Goal: Participate in discussion

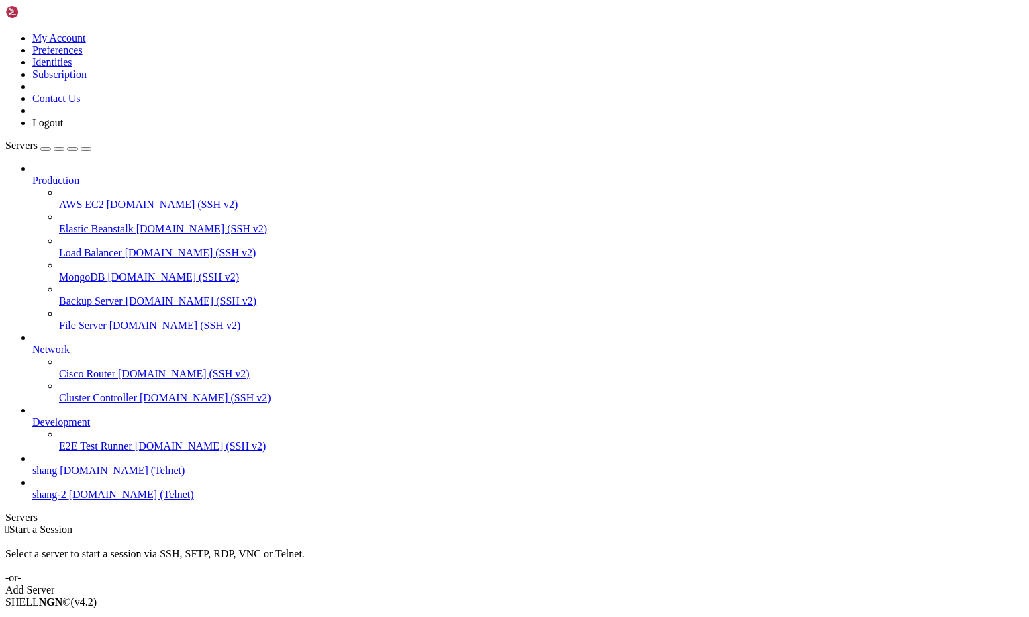
click at [85, 476] on span "[DOMAIN_NAME] (Telnet)" at bounding box center [122, 469] width 125 height 11
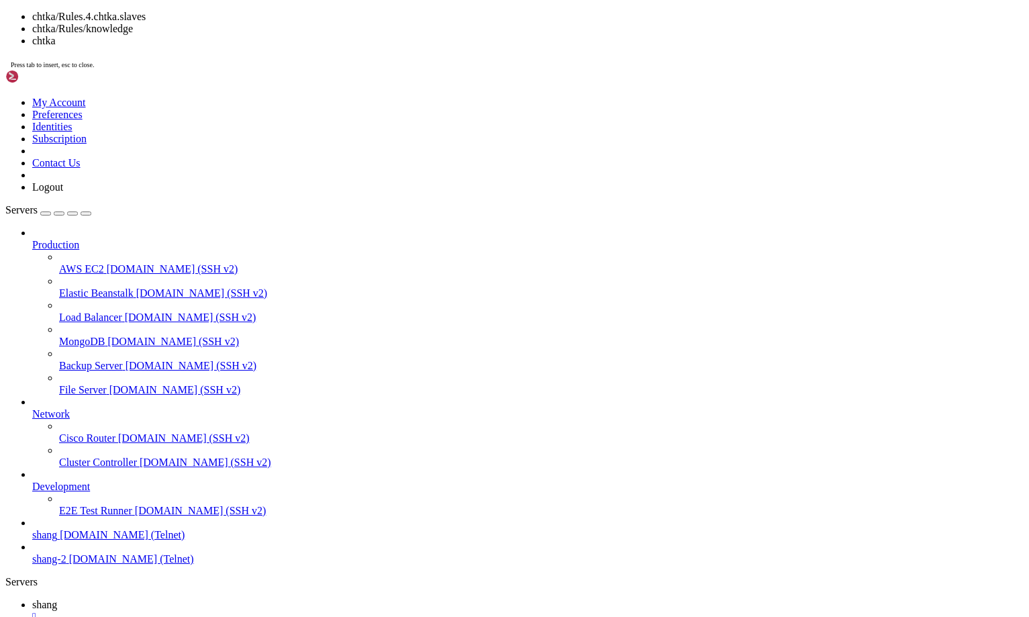
scroll to position [1379, 0]
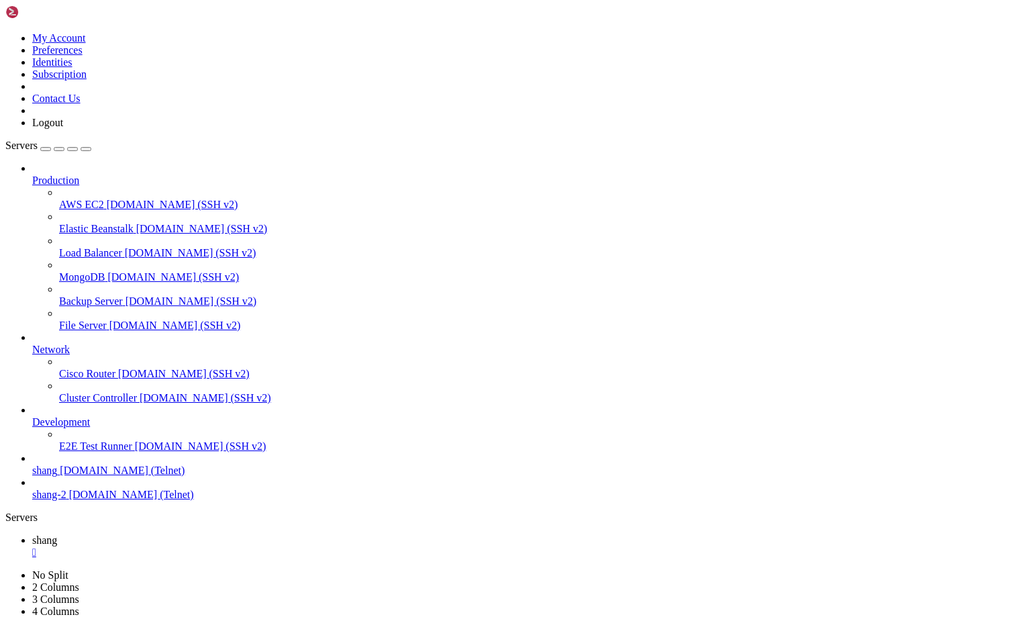
drag, startPoint x: 121, startPoint y: 1246, endPoint x: 13, endPoint y: 1242, distance: 108.1
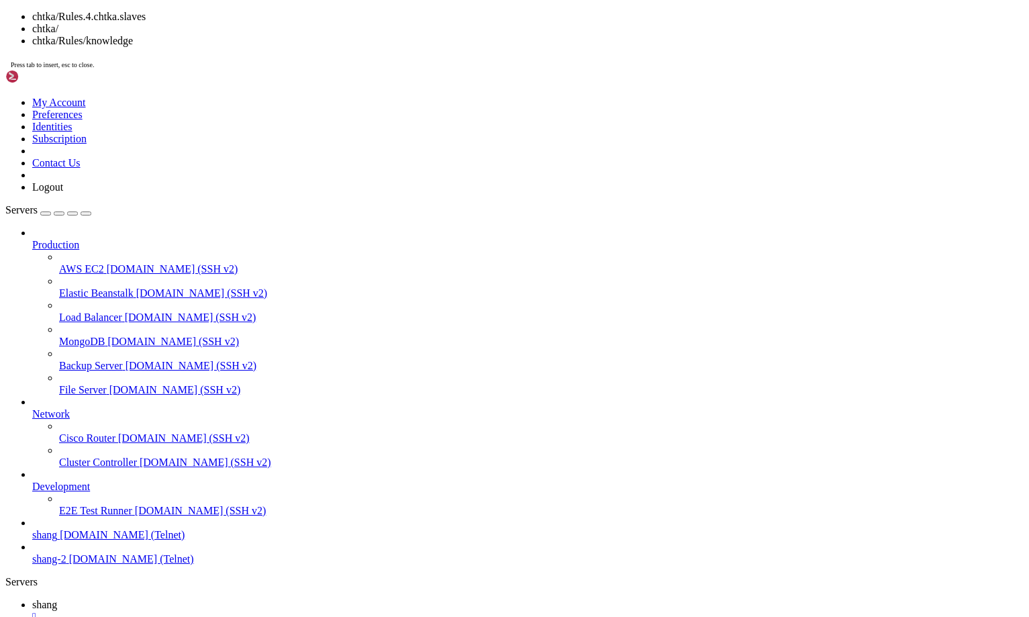
drag, startPoint x: 51, startPoint y: 1303, endPoint x: 11, endPoint y: 1302, distance: 39.6
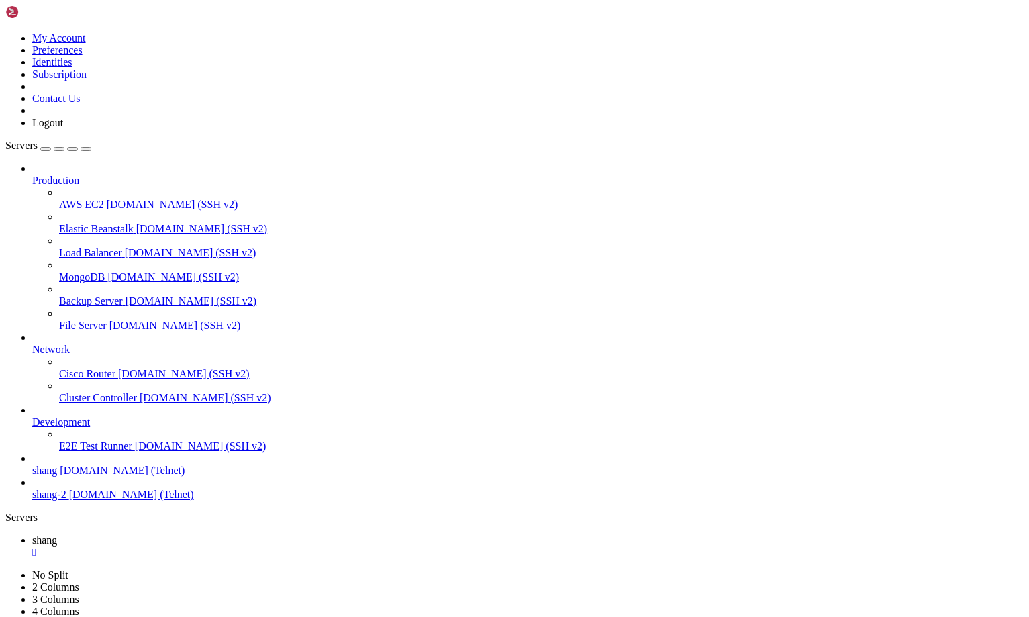
scroll to position [2774, 0]
drag, startPoint x: 77, startPoint y: 1103, endPoint x: 220, endPoint y: 1109, distance: 143.0
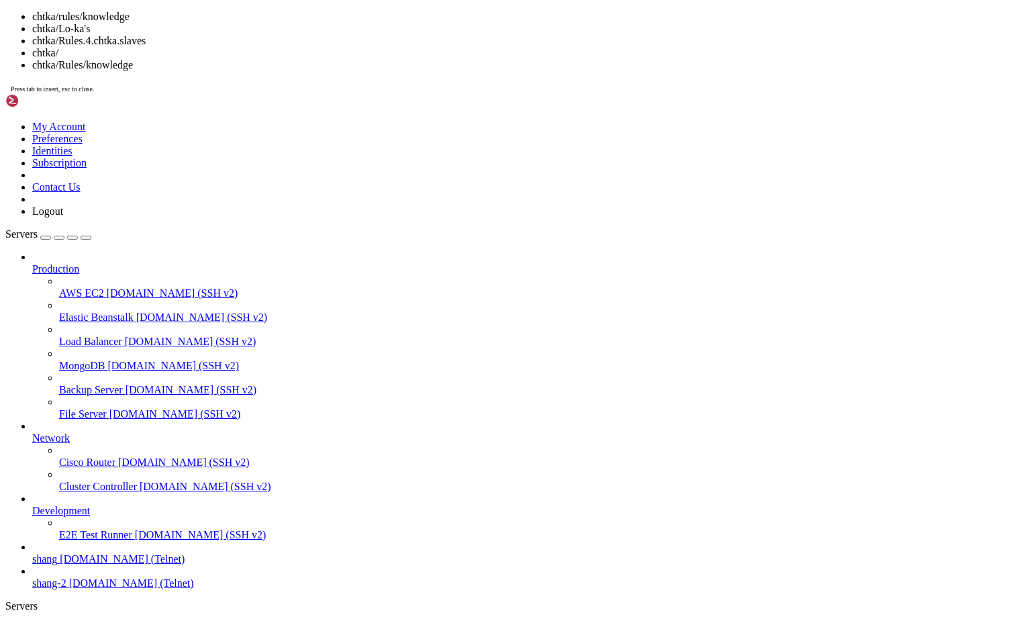
drag, startPoint x: 283, startPoint y: 1122, endPoint x: 383, endPoint y: 1123, distance: 100.0
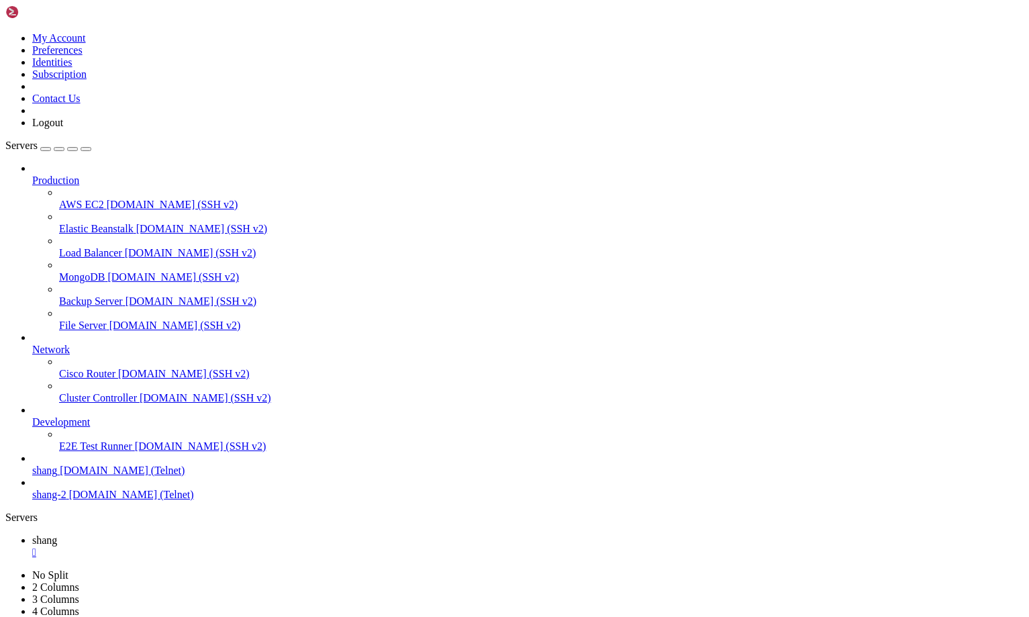
scroll to position [5164, 0]
drag, startPoint x: 54, startPoint y: 1255, endPoint x: 510, endPoint y: 1262, distance: 455.7
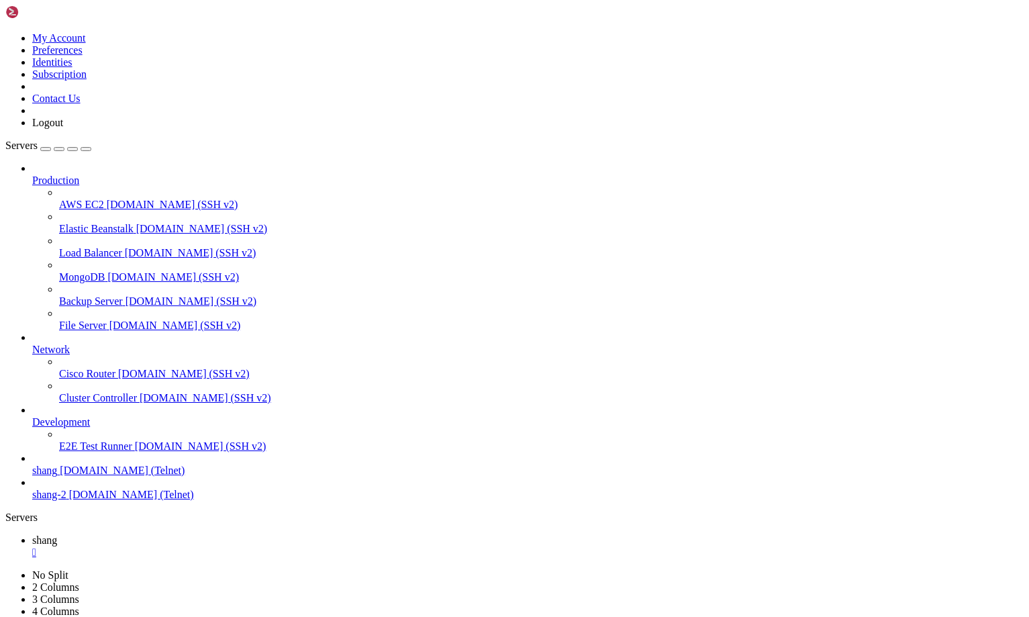
scroll to position [5416, 0]
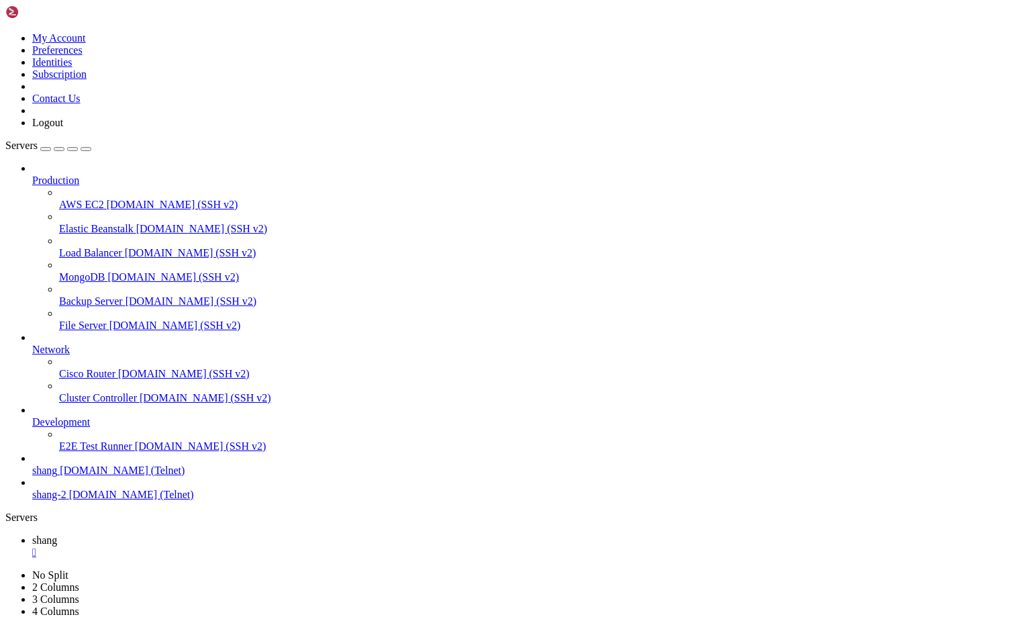
drag, startPoint x: 105, startPoint y: 917, endPoint x: 562, endPoint y: 1031, distance: 471.2
drag, startPoint x: 55, startPoint y: 1192, endPoint x: 461, endPoint y: 1274, distance: 414.3
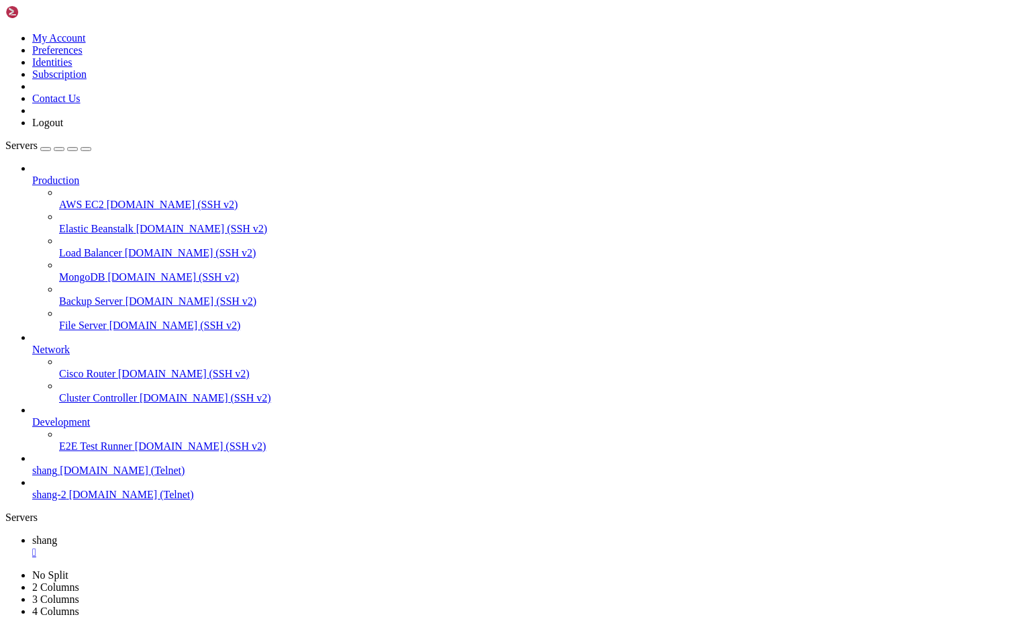
drag, startPoint x: 368, startPoint y: 1239, endPoint x: 222, endPoint y: 1209, distance: 149.5
drag, startPoint x: 54, startPoint y: 1011, endPoint x: 448, endPoint y: 1096, distance: 403.0
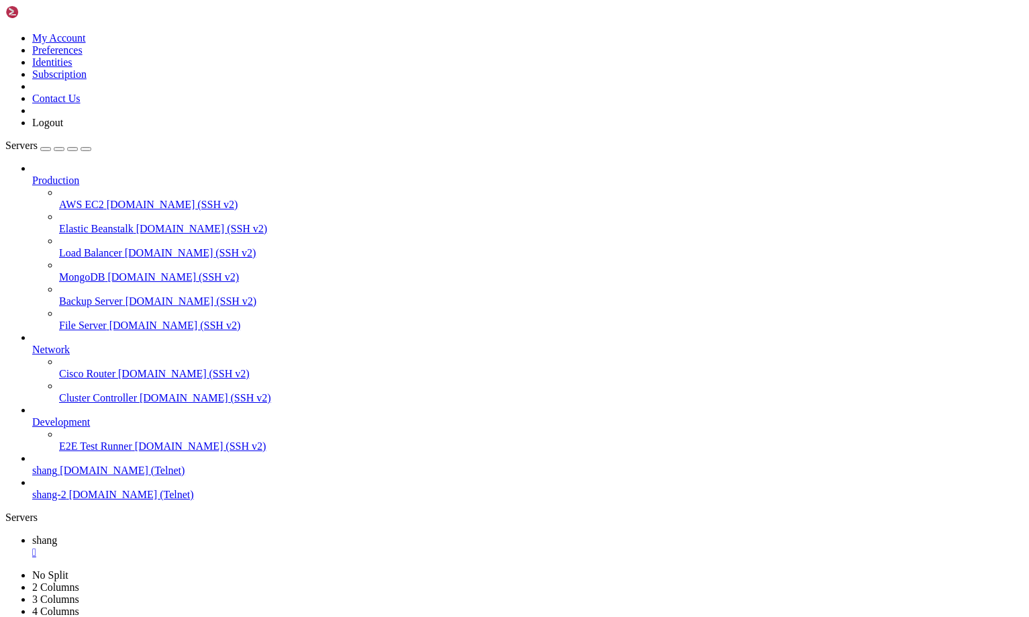
click at [125, 295] on span "[DOMAIN_NAME] (SSH v2)" at bounding box center [191, 300] width 132 height 11
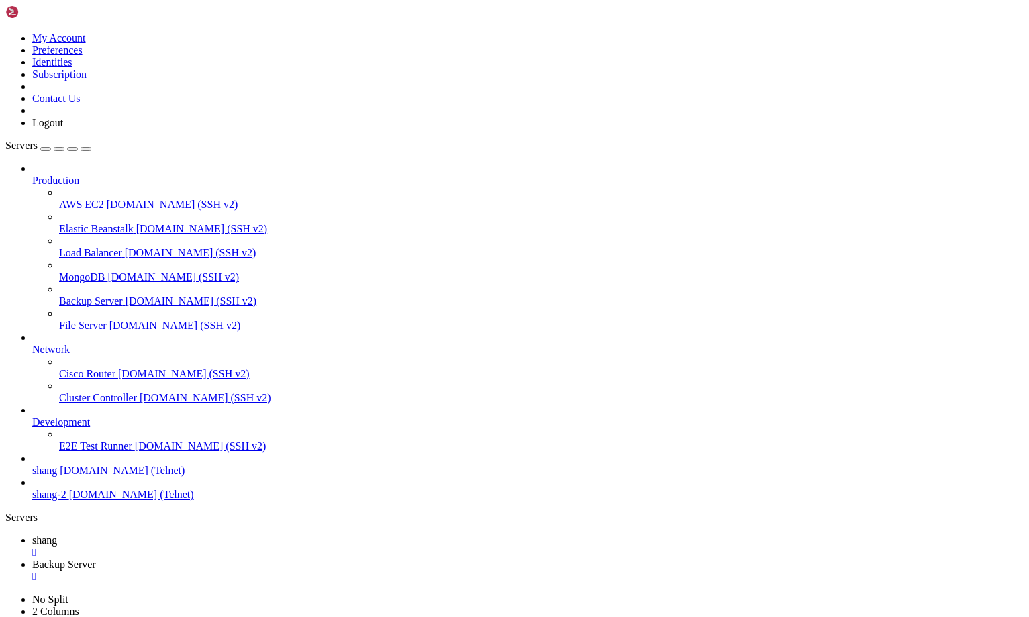
click at [57, 534] on span "shang" at bounding box center [44, 539] width 25 height 11
drag, startPoint x: 54, startPoint y: 1274, endPoint x: 823, endPoint y: 1317, distance: 770.3
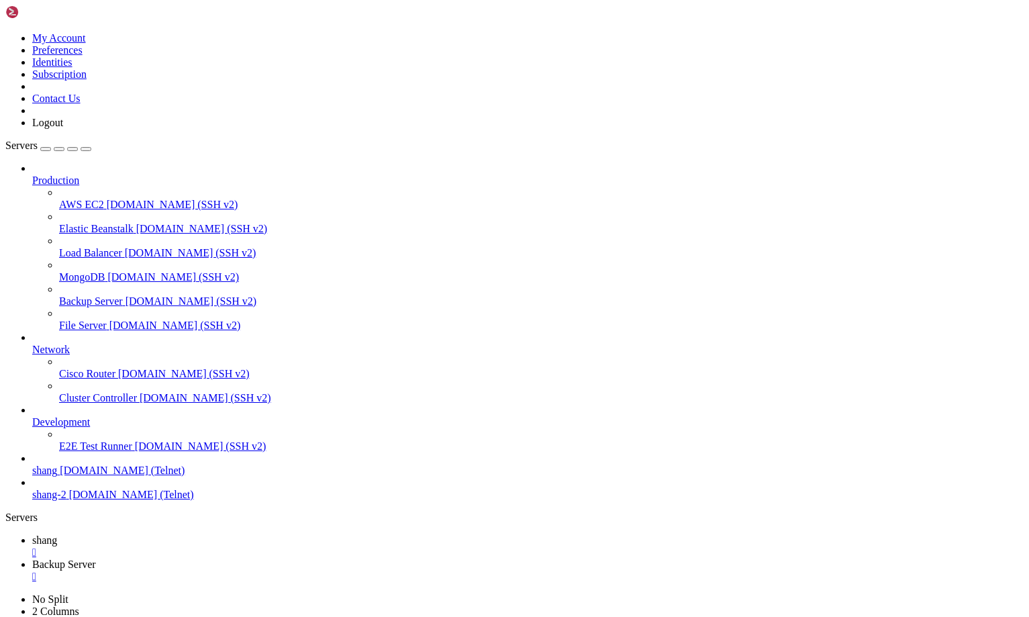
scroll to position [9402, 0]
drag, startPoint x: 596, startPoint y: 1201, endPoint x: 619, endPoint y: 1207, distance: 24.4
drag, startPoint x: 169, startPoint y: 1228, endPoint x: 812, endPoint y: 1278, distance: 644.8
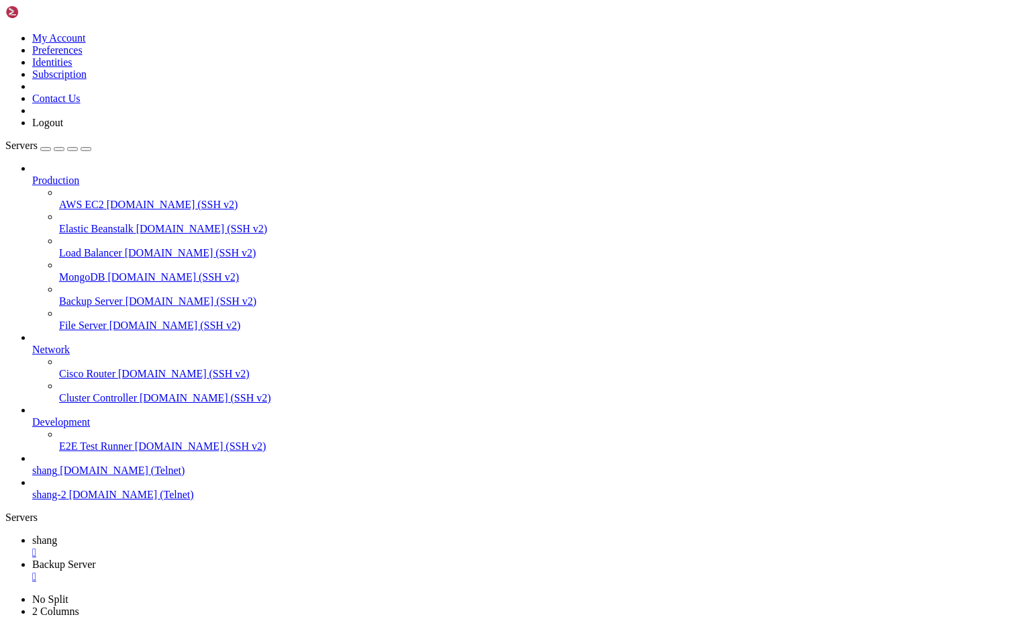
drag, startPoint x: 58, startPoint y: 1150, endPoint x: 696, endPoint y: 1286, distance: 652.6
drag, startPoint x: 590, startPoint y: 1244, endPoint x: 270, endPoint y: 1213, distance: 320.9
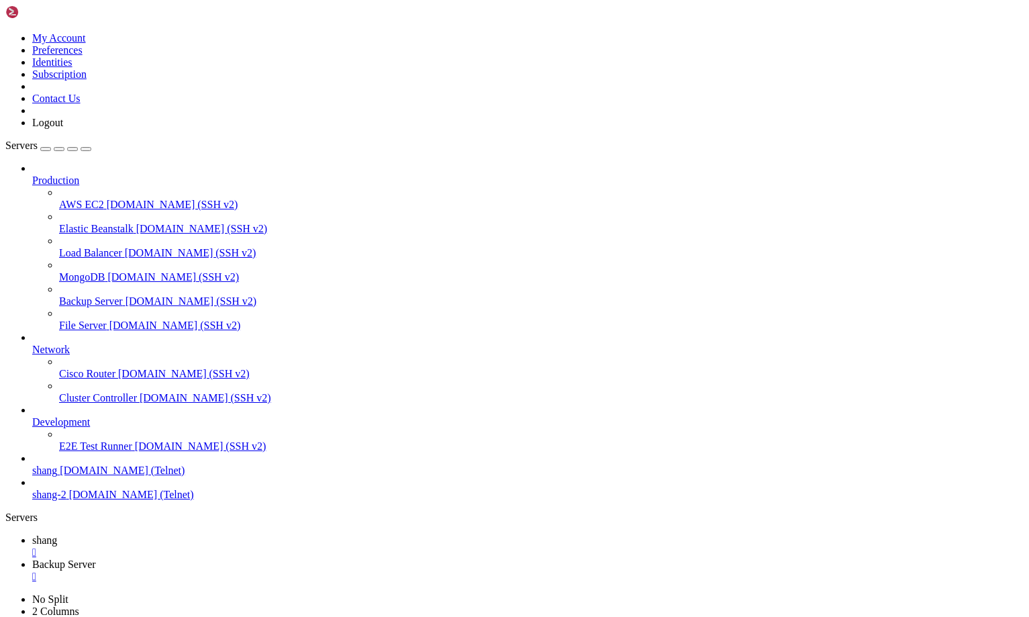
drag, startPoint x: 11, startPoint y: 978, endPoint x: 810, endPoint y: 1142, distance: 815.9
drag, startPoint x: 809, startPoint y: 1208, endPoint x: 818, endPoint y: 1227, distance: 21.3
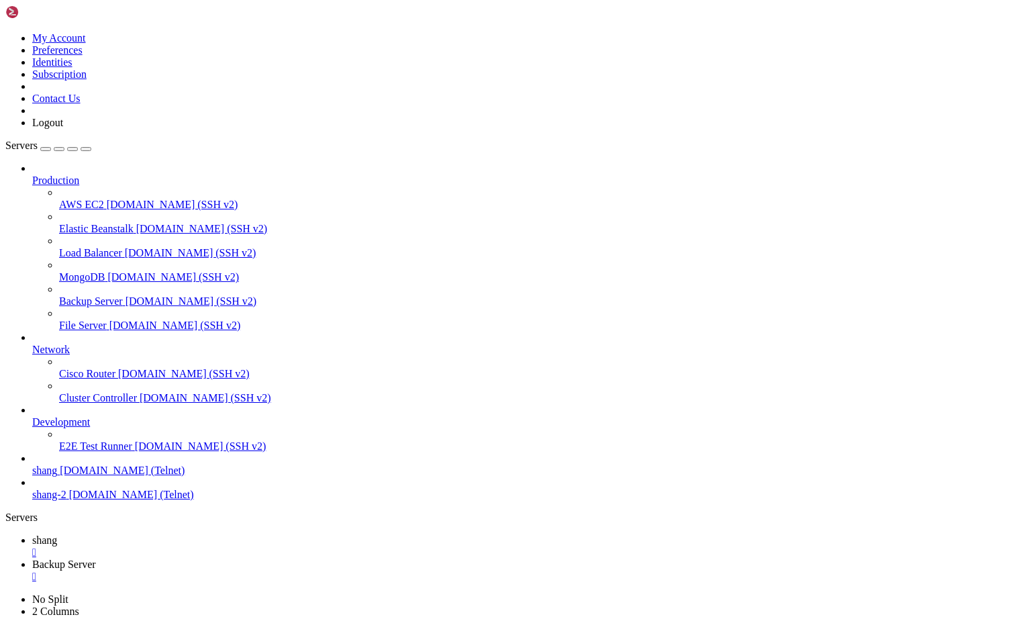
drag, startPoint x: 452, startPoint y: 1259, endPoint x: 580, endPoint y: 1269, distance: 129.2
drag, startPoint x: 385, startPoint y: 1259, endPoint x: 51, endPoint y: 1172, distance: 345.4
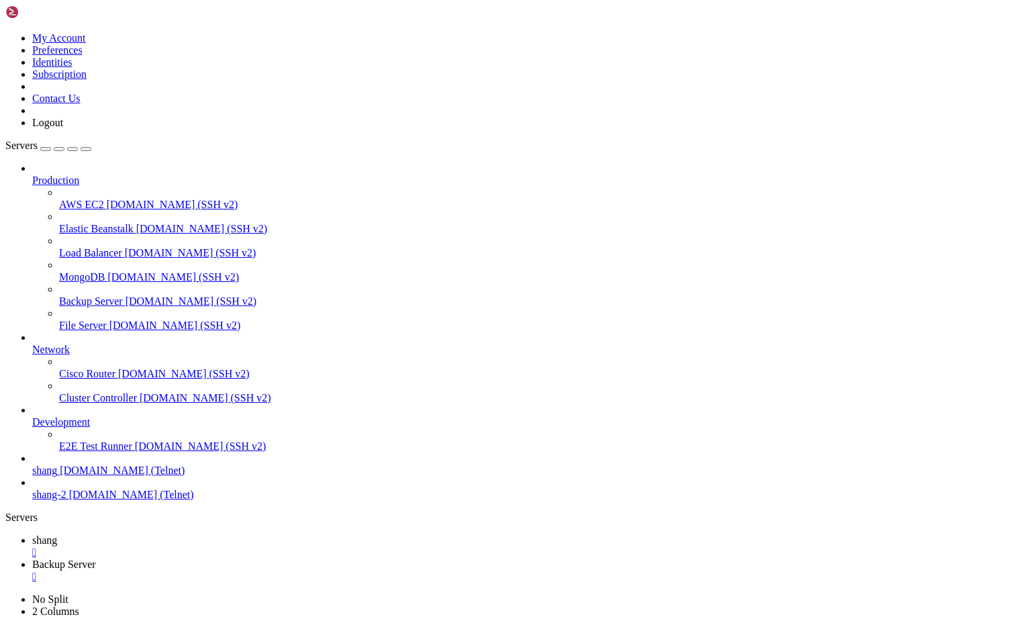
drag, startPoint x: 441, startPoint y: 1205, endPoint x: 618, endPoint y: 1232, distance: 179.3
drag, startPoint x: 647, startPoint y: 1226, endPoint x: 695, endPoint y: 1239, distance: 49.5
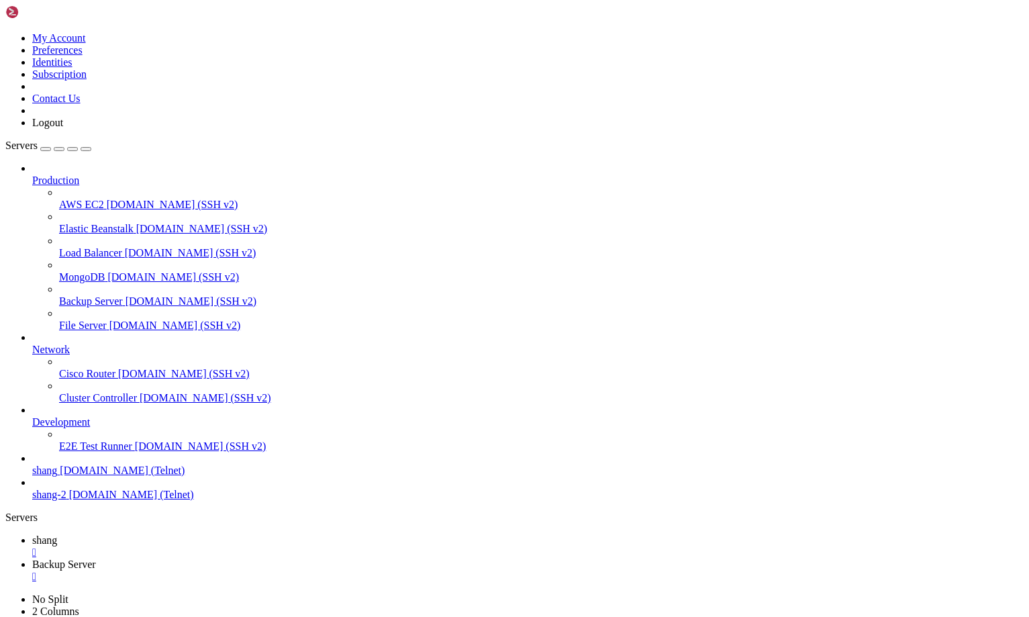
drag, startPoint x: 440, startPoint y: 1252, endPoint x: 666, endPoint y: 1280, distance: 228.7
drag, startPoint x: 710, startPoint y: 1306, endPoint x: 56, endPoint y: 1208, distance: 660.9
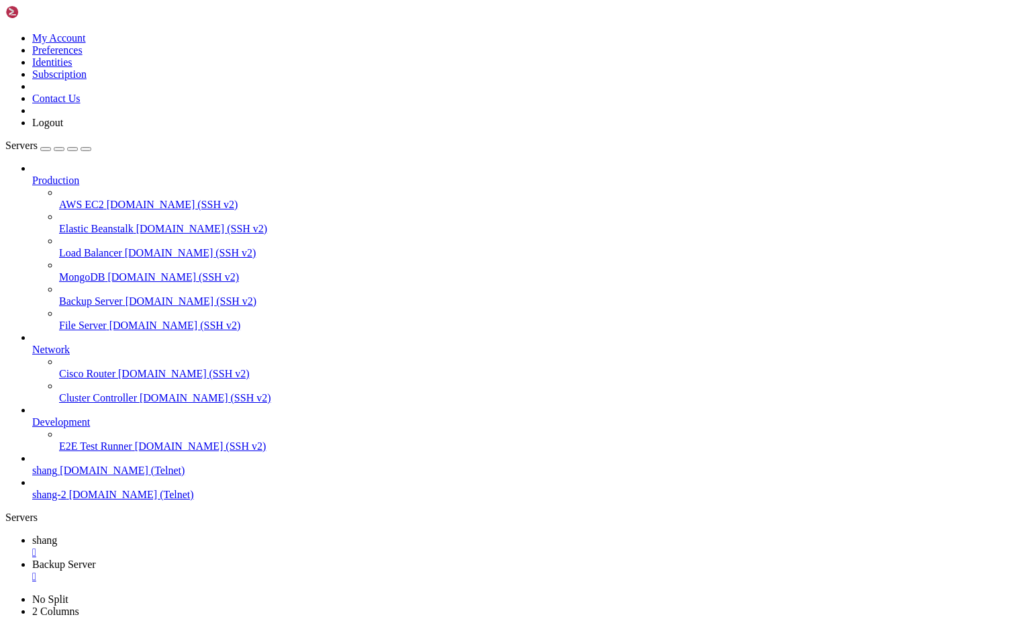
drag, startPoint x: 91, startPoint y: 1214, endPoint x: 47, endPoint y: 1199, distance: 46.9
drag, startPoint x: 7, startPoint y: 1128, endPoint x: 148, endPoint y: 1156, distance: 143.6
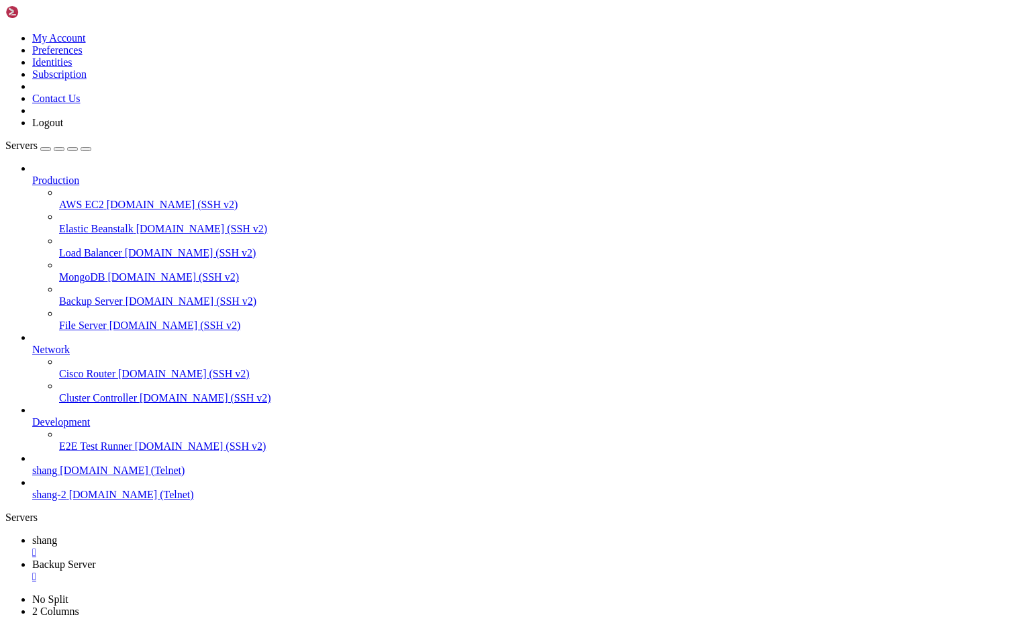
drag, startPoint x: 9, startPoint y: 1129, endPoint x: 147, endPoint y: 1158, distance: 140.7
drag, startPoint x: 8, startPoint y: 1129, endPoint x: 43, endPoint y: 1145, distance: 38.4
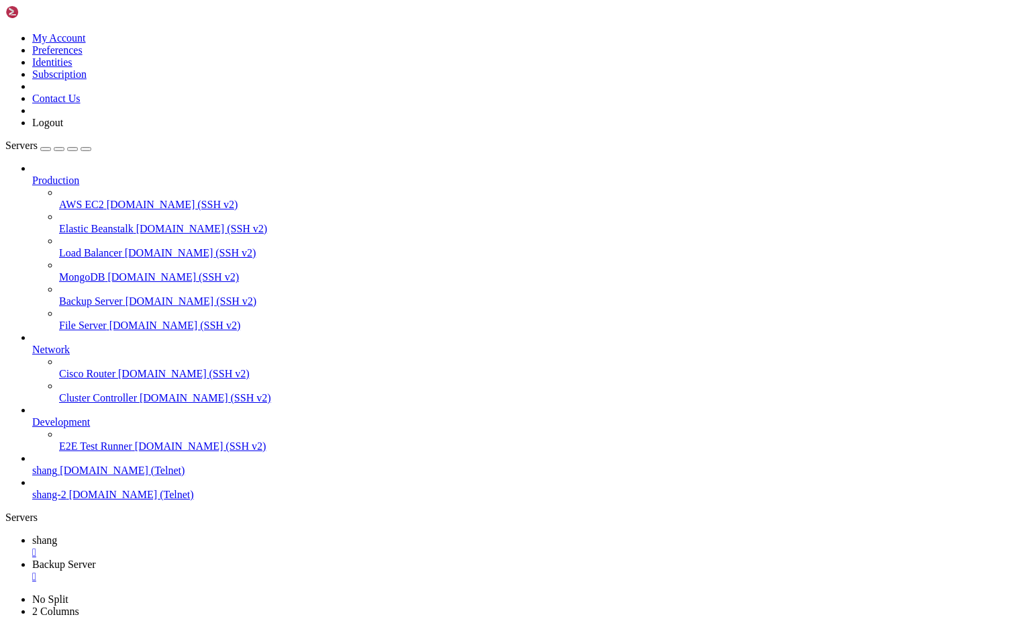
drag, startPoint x: 15, startPoint y: 1131, endPoint x: 856, endPoint y: 1201, distance: 843.8
drag, startPoint x: 429, startPoint y: 1315, endPoint x: 56, endPoint y: 1248, distance: 379.1
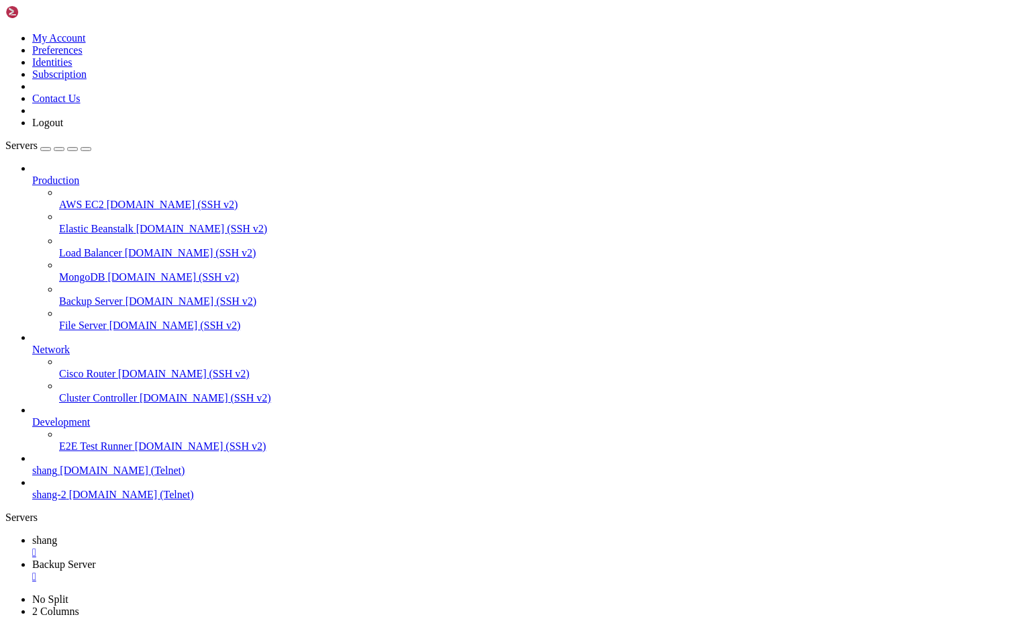
drag, startPoint x: 736, startPoint y: 1223, endPoint x: 812, endPoint y: 1228, distance: 76.0
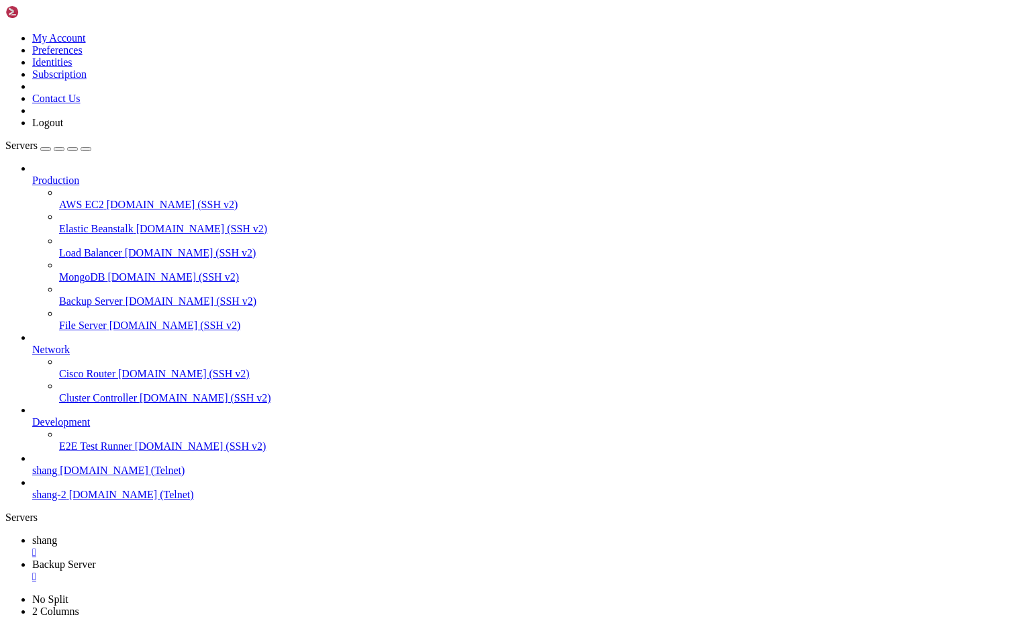
scroll to position [11566, 0]
